Goal: Task Accomplishment & Management: Use online tool/utility

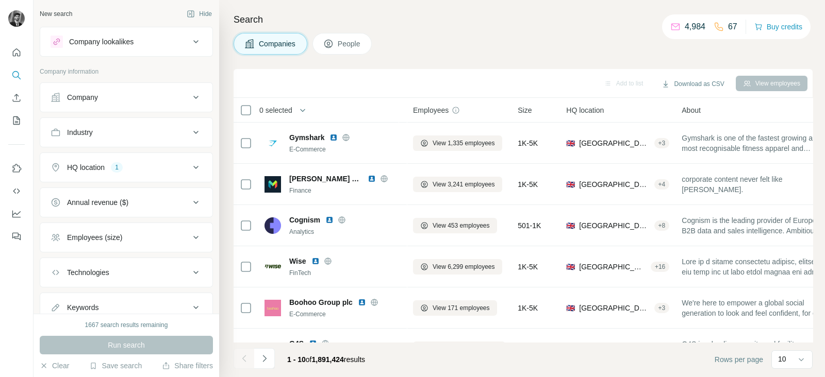
click at [190, 91] on icon at bounding box center [196, 97] width 12 height 12
click at [178, 100] on div "Company" at bounding box center [120, 97] width 139 height 10
click at [179, 97] on div "Company" at bounding box center [120, 97] width 139 height 10
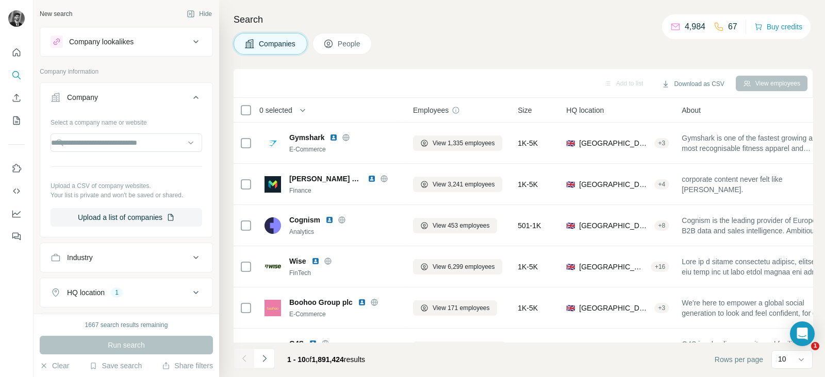
click at [424, 45] on div "Companies People" at bounding box center [522, 44] width 579 height 22
click at [418, 45] on div "Companies People" at bounding box center [522, 44] width 579 height 22
click at [422, 36] on div "Companies People" at bounding box center [522, 44] width 579 height 22
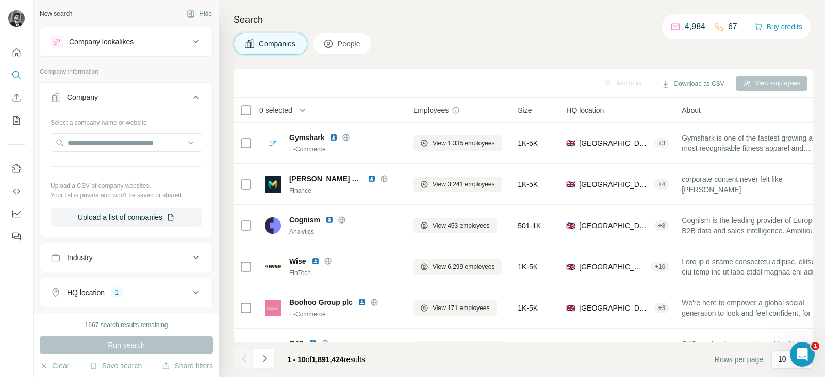
click at [423, 37] on div "Companies People" at bounding box center [522, 44] width 579 height 22
click at [448, 24] on h4 "Search" at bounding box center [522, 19] width 579 height 14
click at [190, 95] on icon at bounding box center [196, 97] width 12 height 12
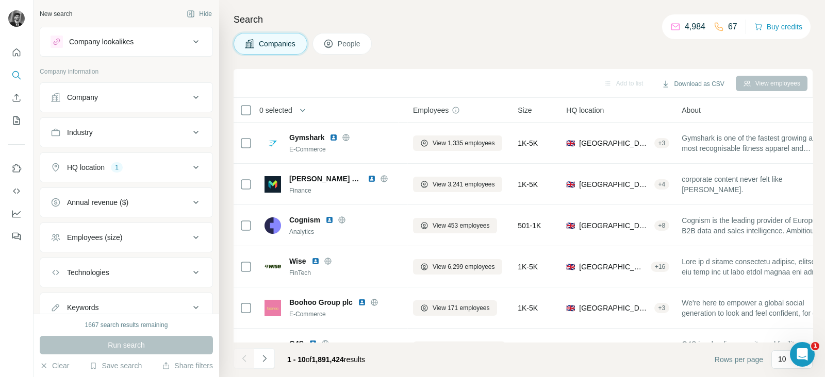
click at [190, 99] on icon at bounding box center [196, 97] width 12 height 12
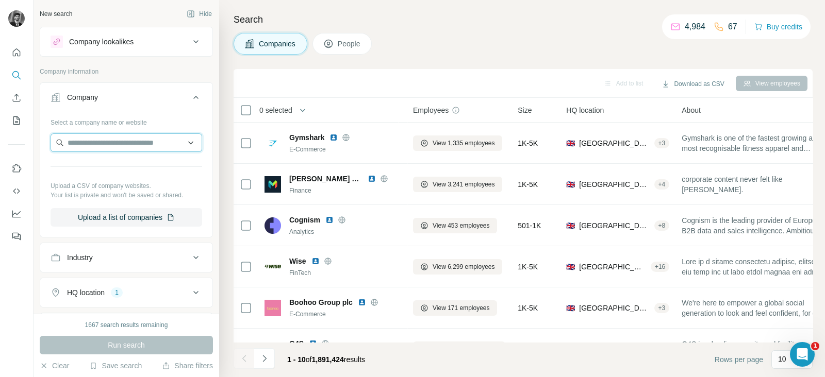
click at [122, 145] on input "text" at bounding box center [127, 142] width 152 height 19
click at [155, 145] on input "text" at bounding box center [127, 142] width 152 height 19
click at [164, 142] on input "text" at bounding box center [127, 142] width 152 height 19
click at [121, 208] on button "Upload a list of companies" at bounding box center [127, 217] width 152 height 19
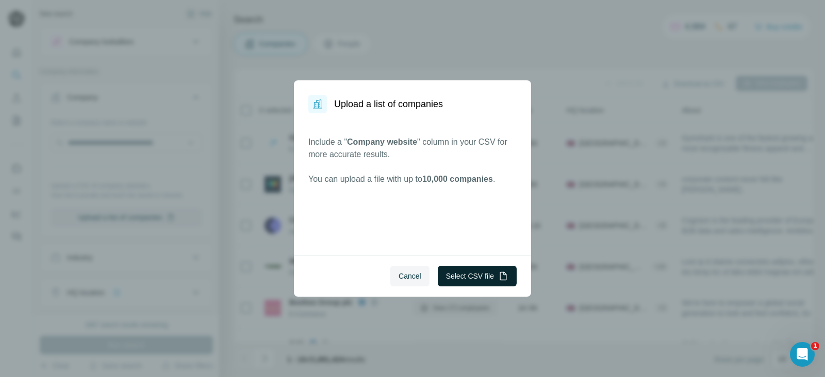
click at [468, 274] on button "Select CSV file" at bounding box center [477, 276] width 79 height 21
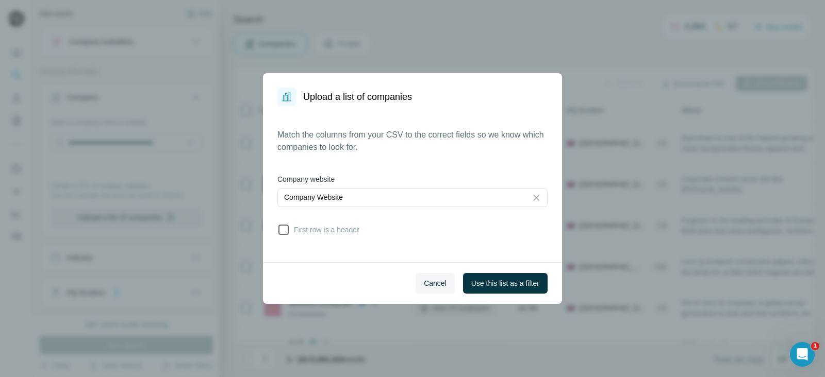
click at [292, 230] on span "First row is a header" at bounding box center [325, 230] width 70 height 10
click at [497, 280] on span "Use this list as a filter" at bounding box center [505, 283] width 68 height 10
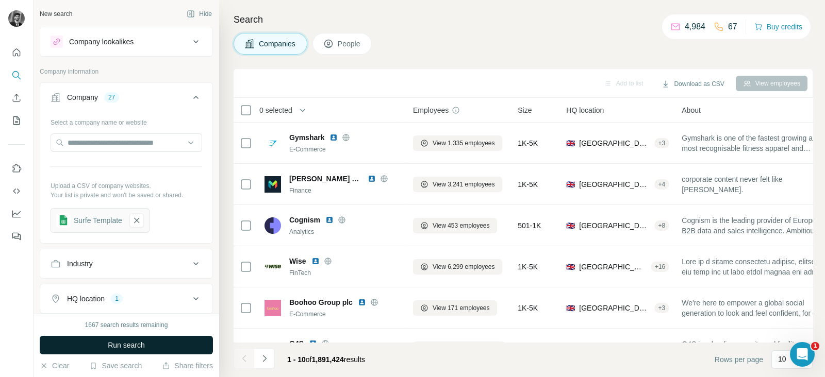
click at [141, 344] on span "Run search" at bounding box center [126, 345] width 37 height 10
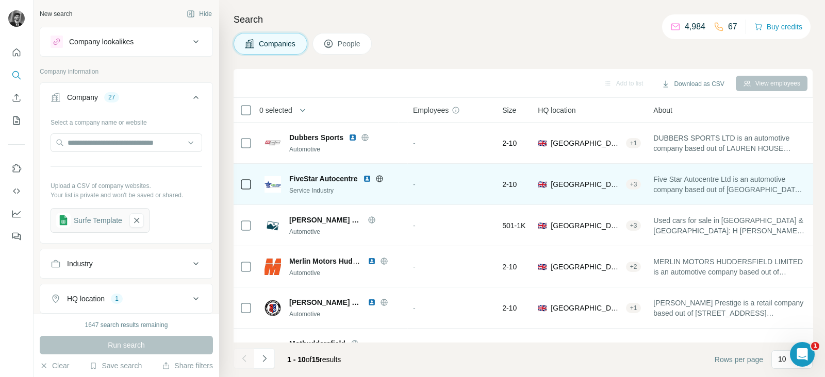
scroll to position [199, 0]
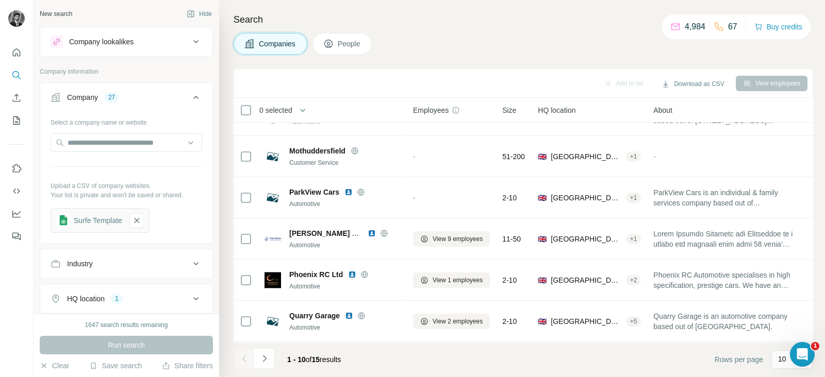
click at [341, 36] on button "People" at bounding box center [342, 44] width 60 height 22
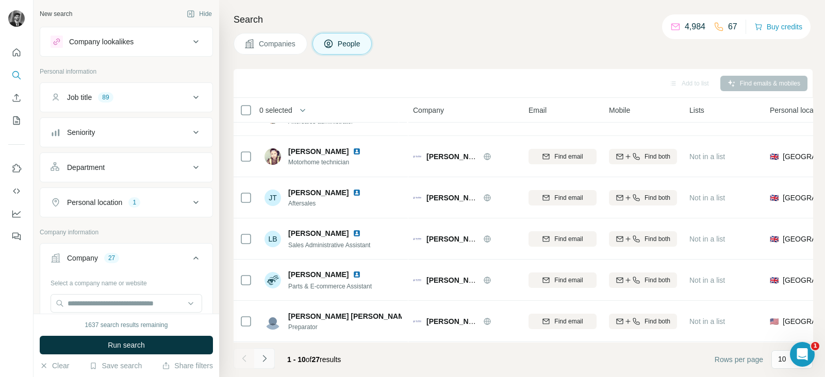
click at [262, 358] on icon "Navigate to next page" at bounding box center [264, 359] width 10 height 10
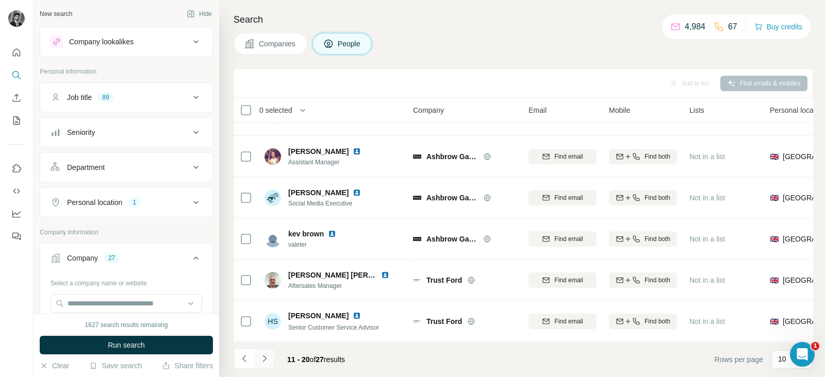
click at [262, 358] on icon "Navigate to next page" at bounding box center [264, 359] width 10 height 10
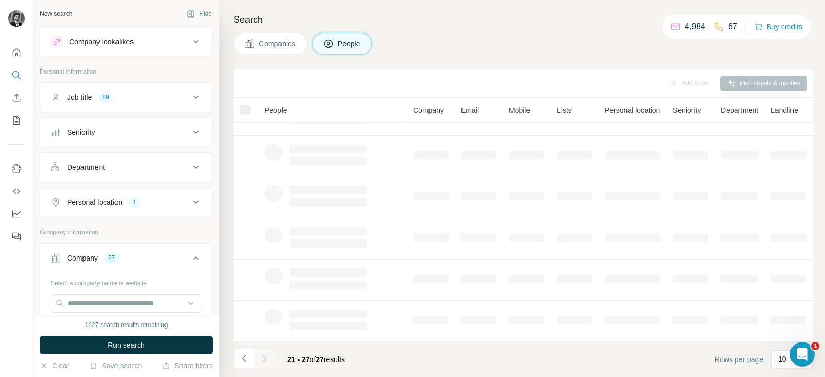
scroll to position [75, 0]
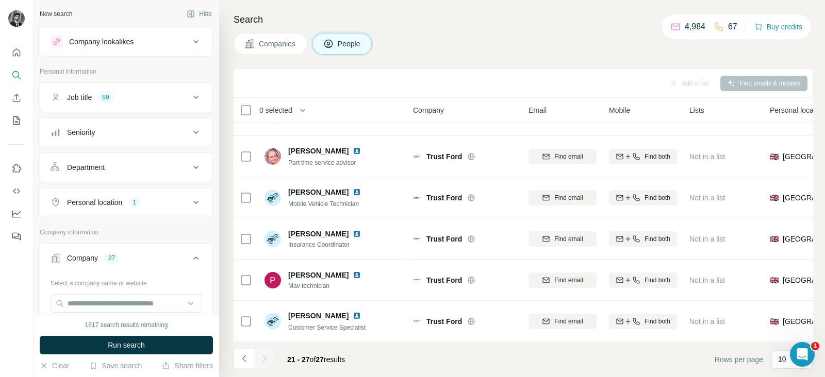
click at [262, 358] on div at bounding box center [264, 358] width 21 height 21
